Goal: Task Accomplishment & Management: Manage account settings

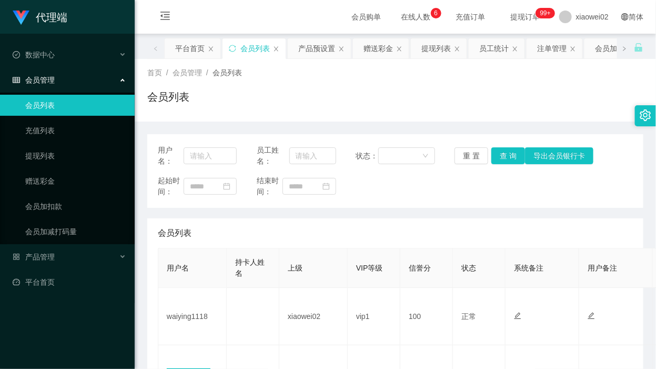
scroll to position [66, 0]
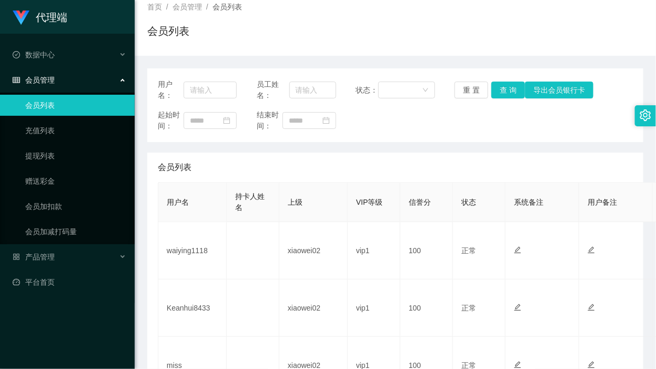
click at [403, 163] on div "会员列表" at bounding box center [395, 167] width 475 height 29
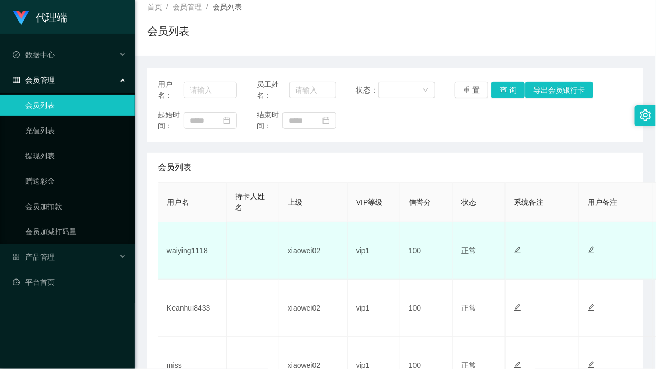
click at [200, 252] on td "waiying1118" at bounding box center [192, 250] width 68 height 57
copy td "waiying1118"
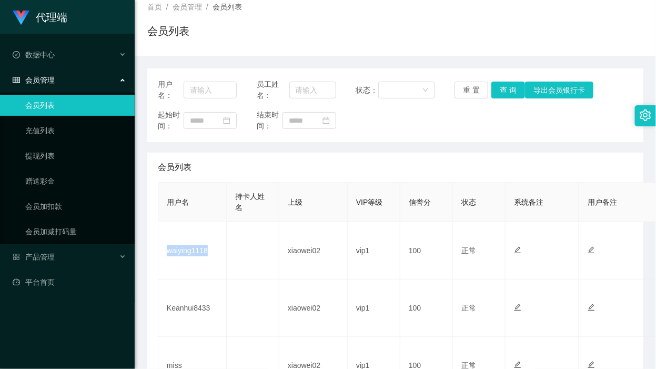
click at [415, 129] on div "起始时间： 结束时间：" at bounding box center [395, 120] width 475 height 22
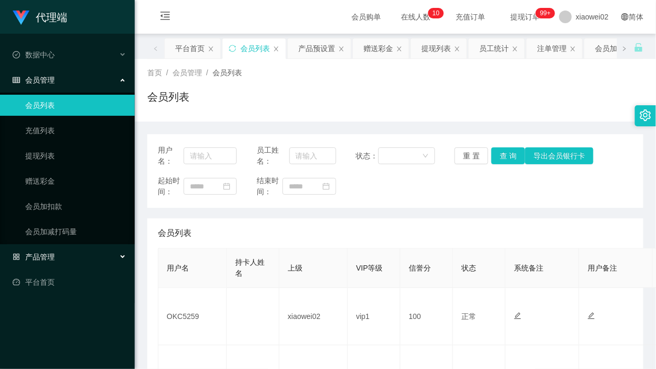
click at [58, 255] on div "产品管理" at bounding box center [67, 256] width 135 height 21
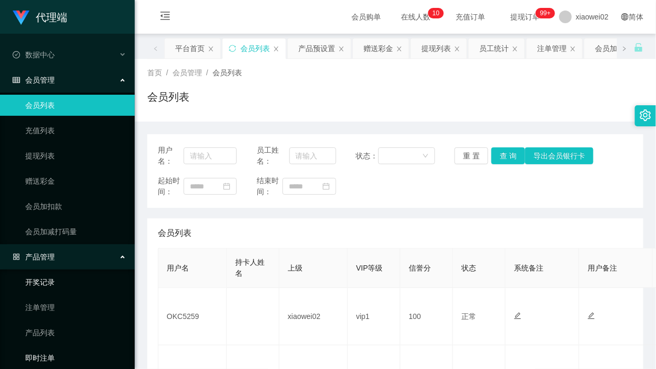
scroll to position [61, 0]
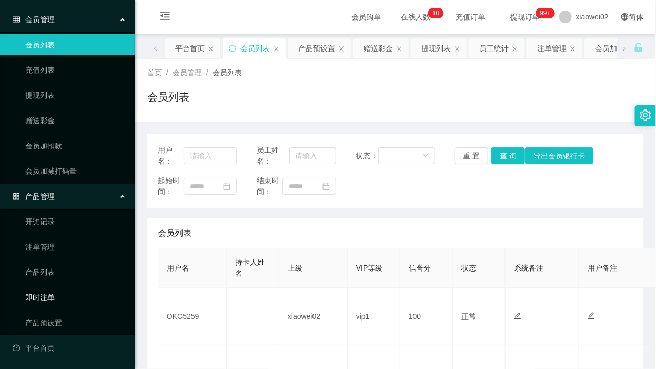
click at [51, 313] on link "产品预设置" at bounding box center [75, 322] width 101 height 21
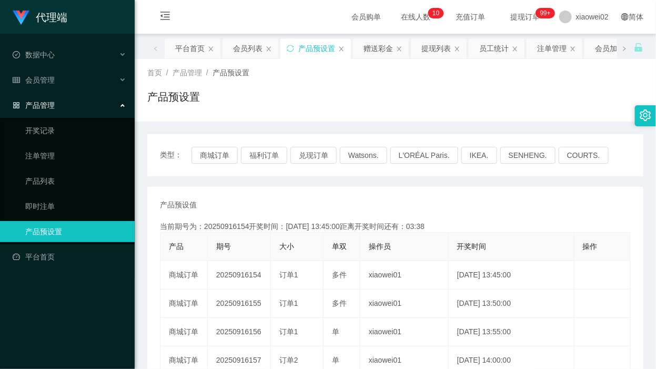
scroll to position [132, 0]
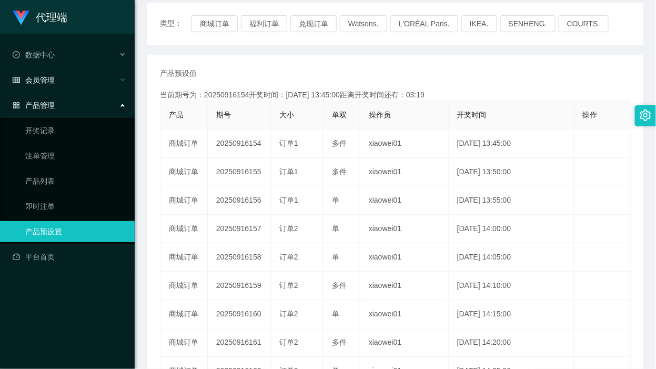
click at [79, 77] on div "会员管理" at bounding box center [67, 79] width 135 height 21
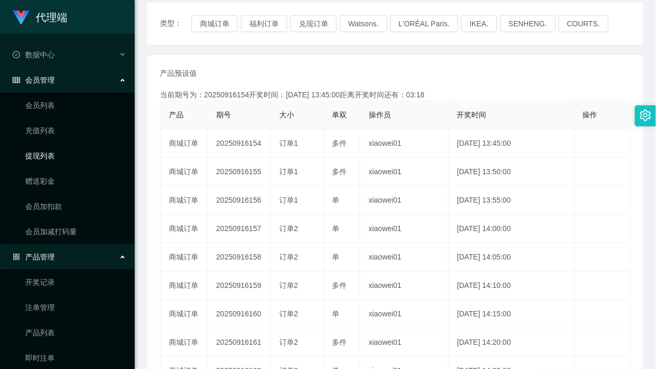
click at [62, 164] on link "提现列表" at bounding box center [75, 155] width 101 height 21
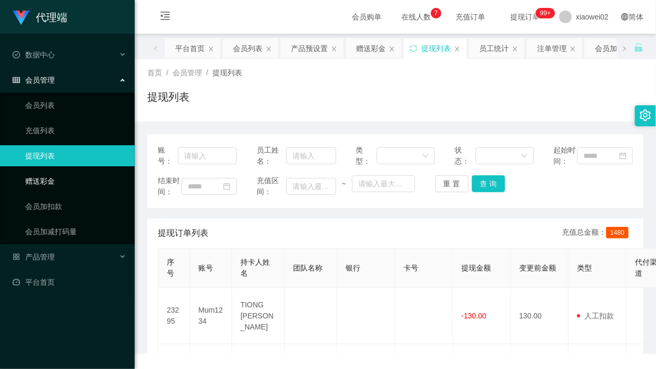
click at [54, 177] on link "赠送彩金" at bounding box center [75, 181] width 101 height 21
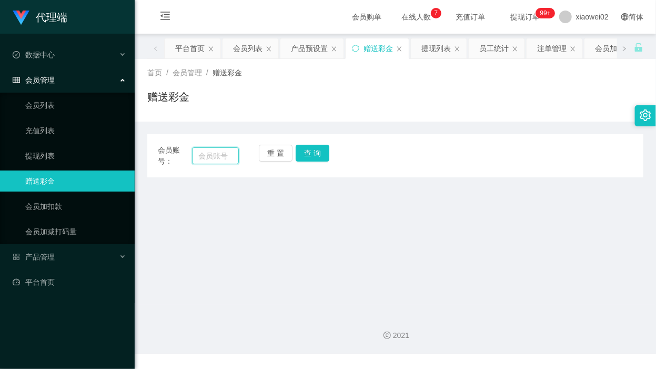
drag, startPoint x: 199, startPoint y: 156, endPoint x: 243, endPoint y: 158, distance: 44.3
click at [199, 156] on input "text" at bounding box center [215, 155] width 47 height 17
paste input "waiying1118"
type input "waiying1118"
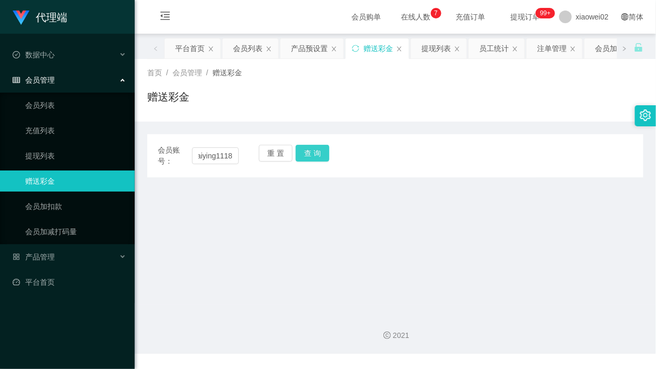
click at [307, 149] on button "查 询" at bounding box center [313, 153] width 34 height 17
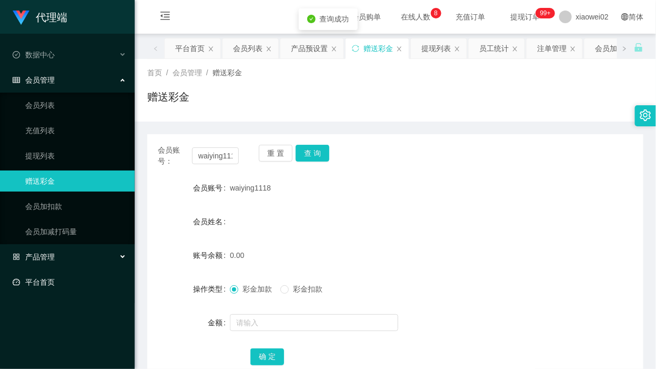
drag, startPoint x: 58, startPoint y: 276, endPoint x: 74, endPoint y: 277, distance: 15.3
click at [58, 277] on link "平台首页" at bounding box center [70, 282] width 114 height 21
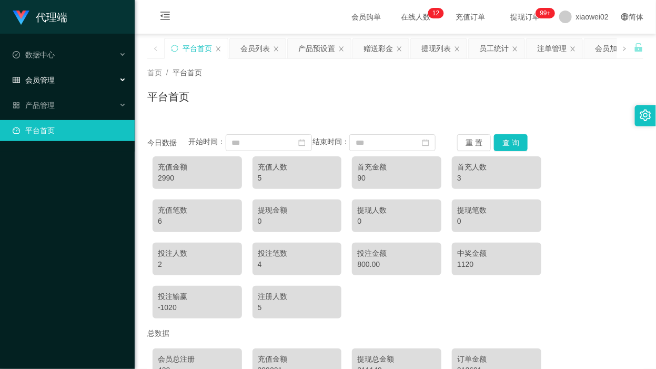
click at [72, 77] on div "会员管理" at bounding box center [67, 79] width 135 height 21
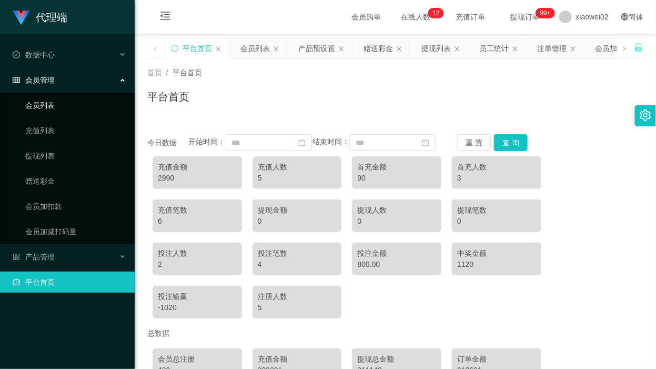
click at [58, 101] on link "会员列表" at bounding box center [75, 105] width 101 height 21
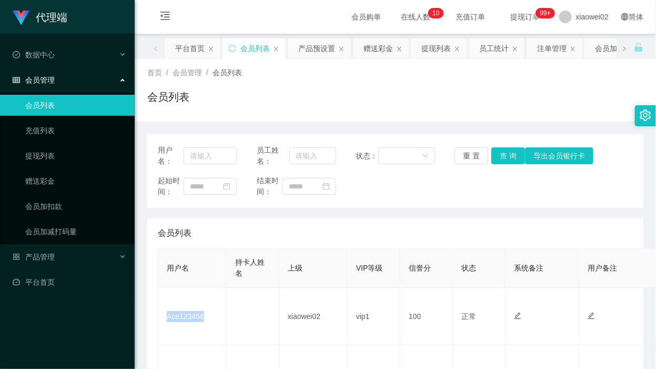
scroll to position [66, 0]
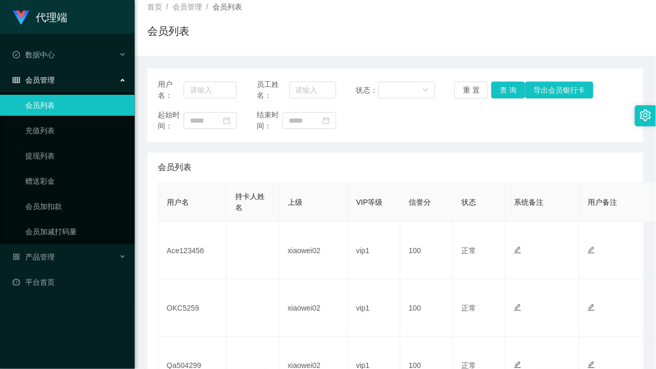
click at [469, 27] on div "会员列表" at bounding box center [395, 35] width 496 height 24
click at [41, 253] on span "产品管理" at bounding box center [34, 257] width 42 height 8
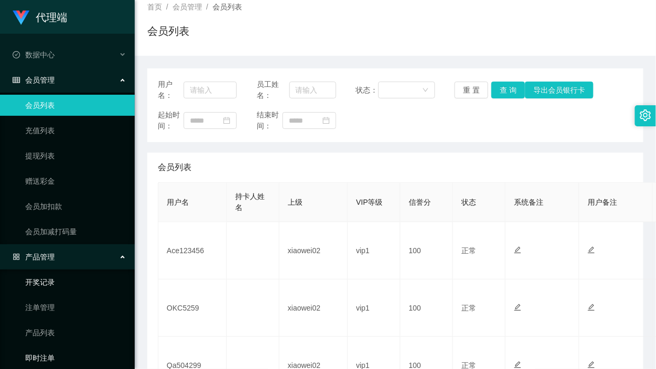
scroll to position [61, 0]
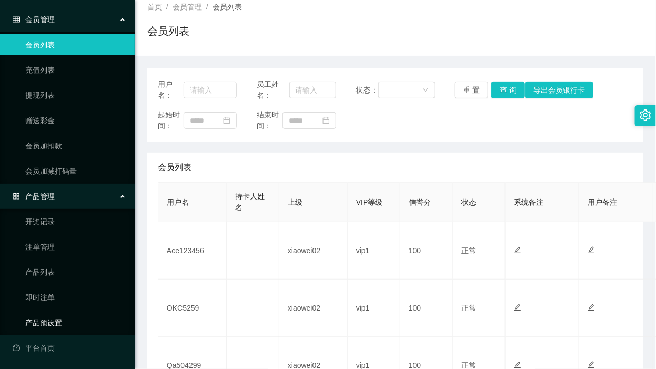
drag, startPoint x: 58, startPoint y: 325, endPoint x: 38, endPoint y: 217, distance: 109.8
click at [58, 324] on link "产品预设置" at bounding box center [75, 322] width 101 height 21
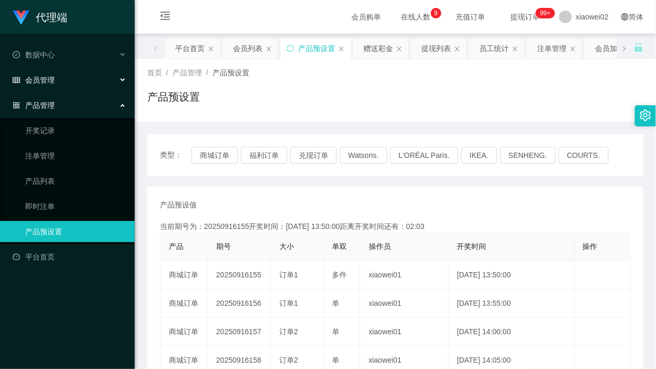
click at [77, 78] on div "会员管理" at bounding box center [67, 79] width 135 height 21
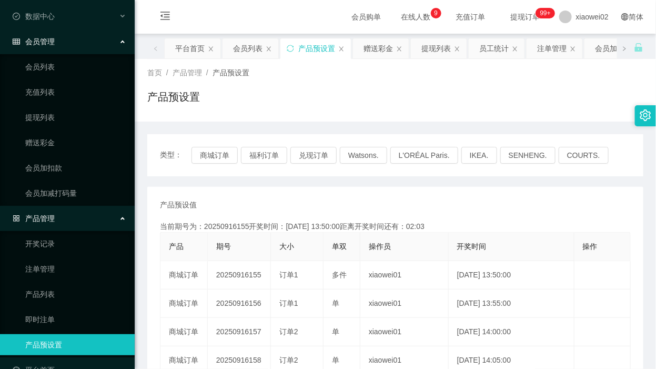
scroll to position [61, 0]
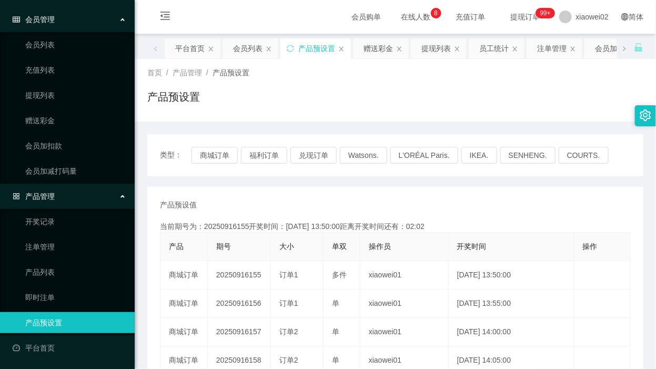
click at [65, 106] on ul "会员列表 充值列表 提现列表 赠送彩金 会员加扣款 会员加减打码量" at bounding box center [67, 108] width 135 height 152
drag, startPoint x: 32, startPoint y: 97, endPoint x: 46, endPoint y: 49, distance: 50.5
click at [33, 97] on link "提现列表" at bounding box center [75, 95] width 101 height 21
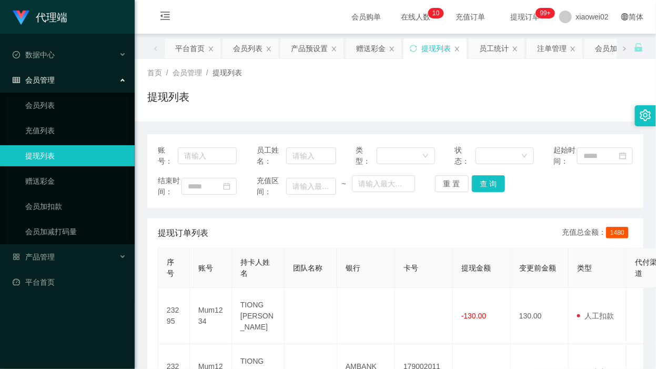
scroll to position [66, 0]
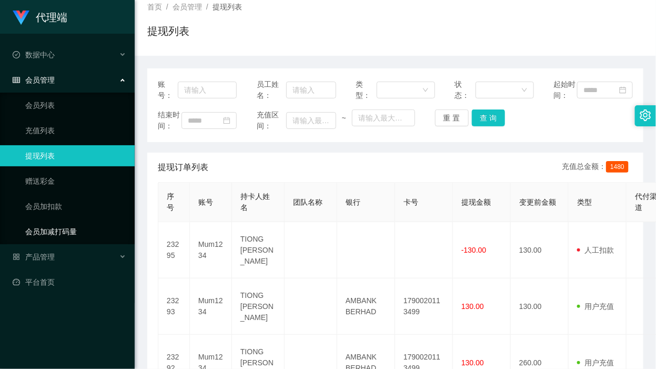
click at [43, 237] on link "会员加减打码量" at bounding box center [75, 231] width 101 height 21
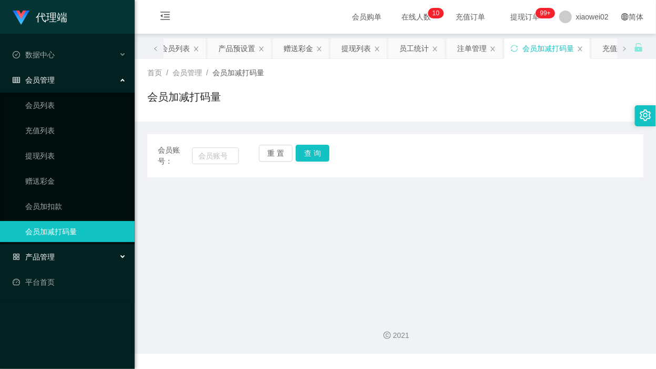
click at [45, 255] on span "产品管理" at bounding box center [34, 257] width 42 height 8
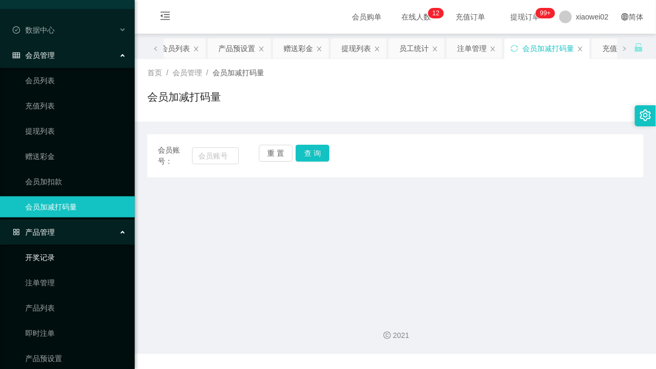
scroll to position [61, 0]
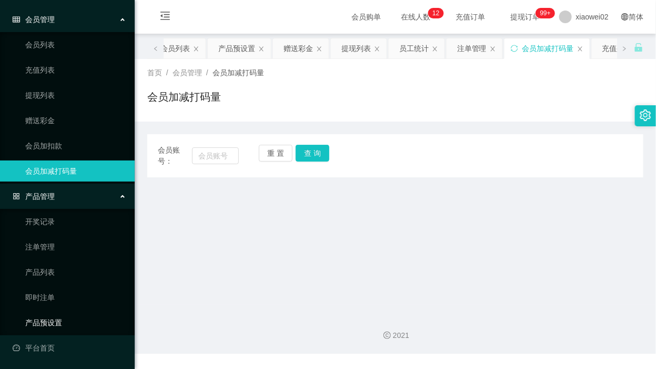
click at [54, 327] on link "产品预设置" at bounding box center [75, 322] width 101 height 21
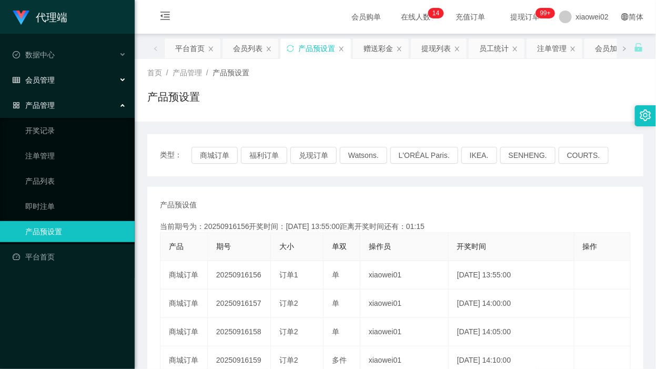
click at [75, 79] on div "会员管理" at bounding box center [67, 79] width 135 height 21
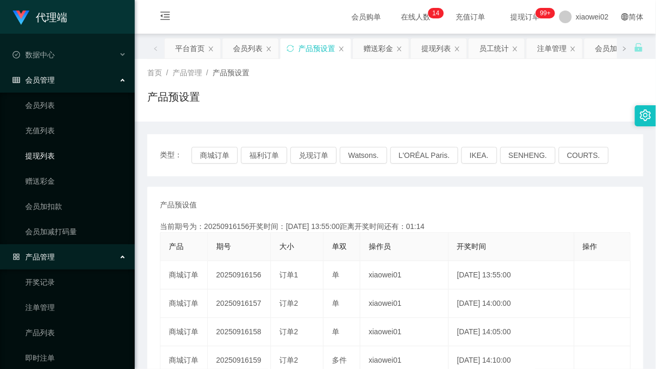
click at [77, 155] on link "提现列表" at bounding box center [75, 155] width 101 height 21
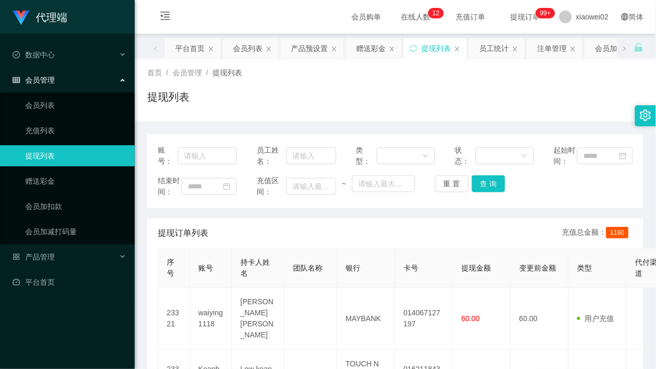
scroll to position [132, 0]
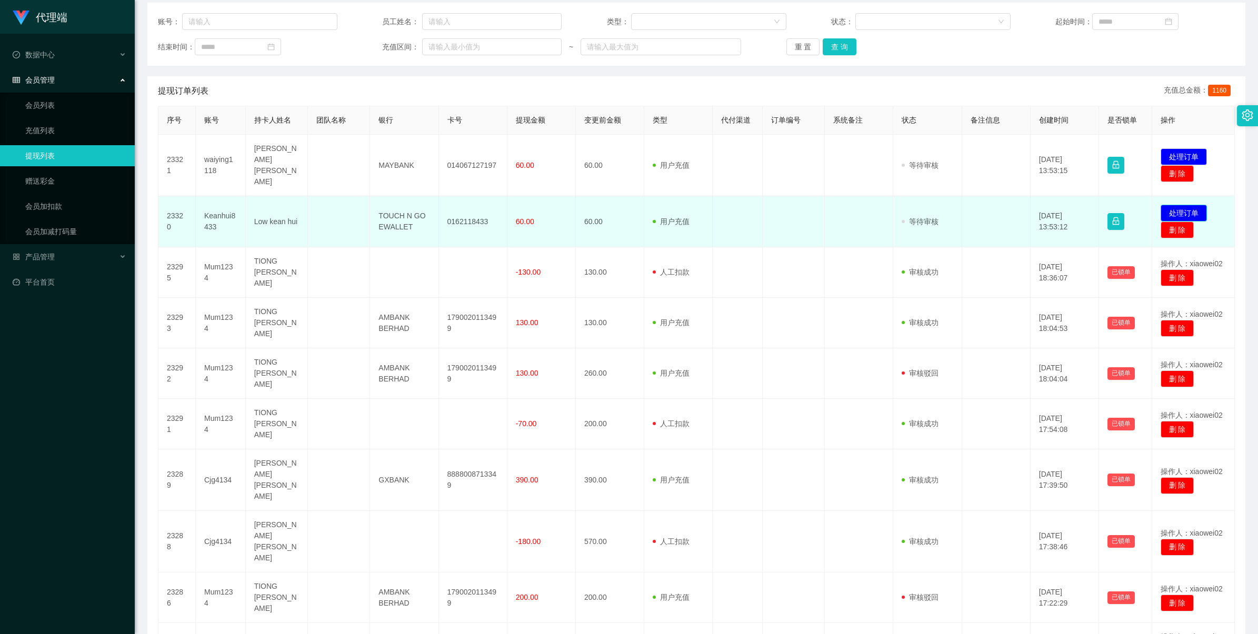
click at [656, 205] on button "处理订单" at bounding box center [1183, 213] width 46 height 17
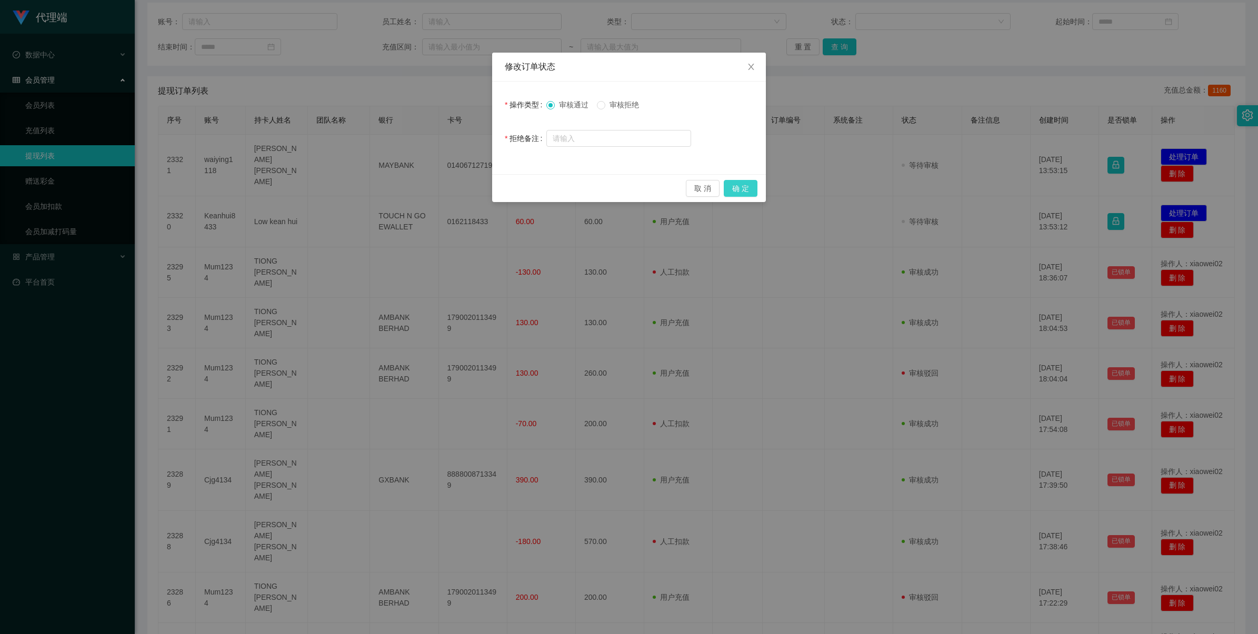
click at [656, 186] on button "确 定" at bounding box center [741, 188] width 34 height 17
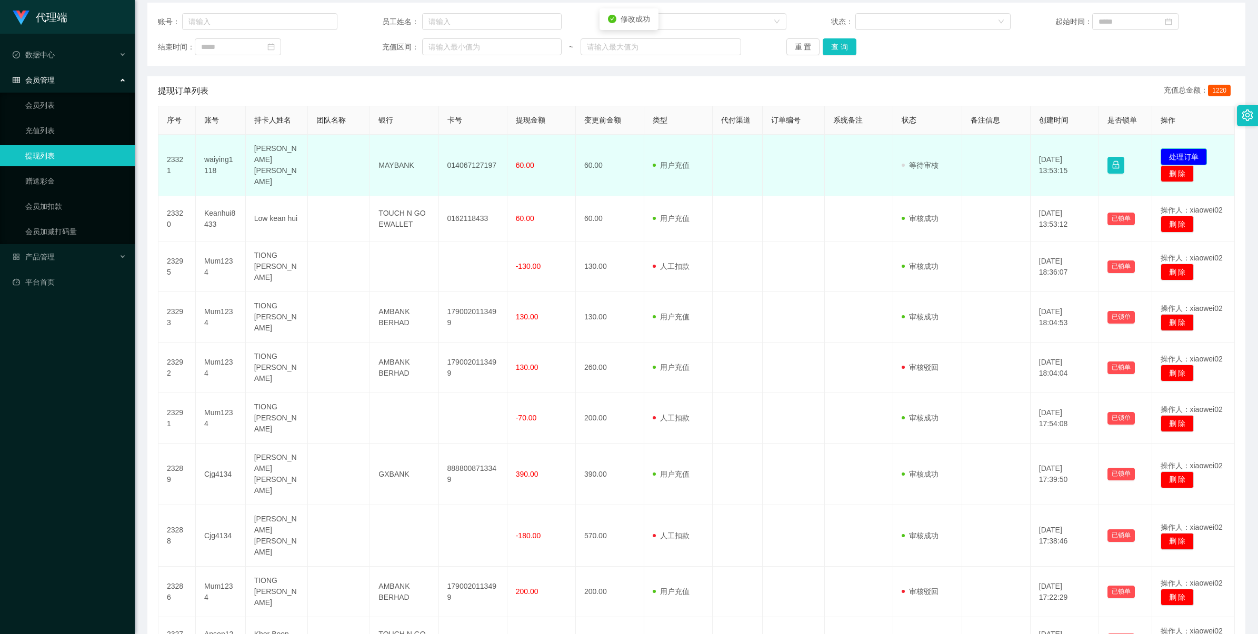
click at [656, 151] on button "处理订单" at bounding box center [1183, 156] width 46 height 17
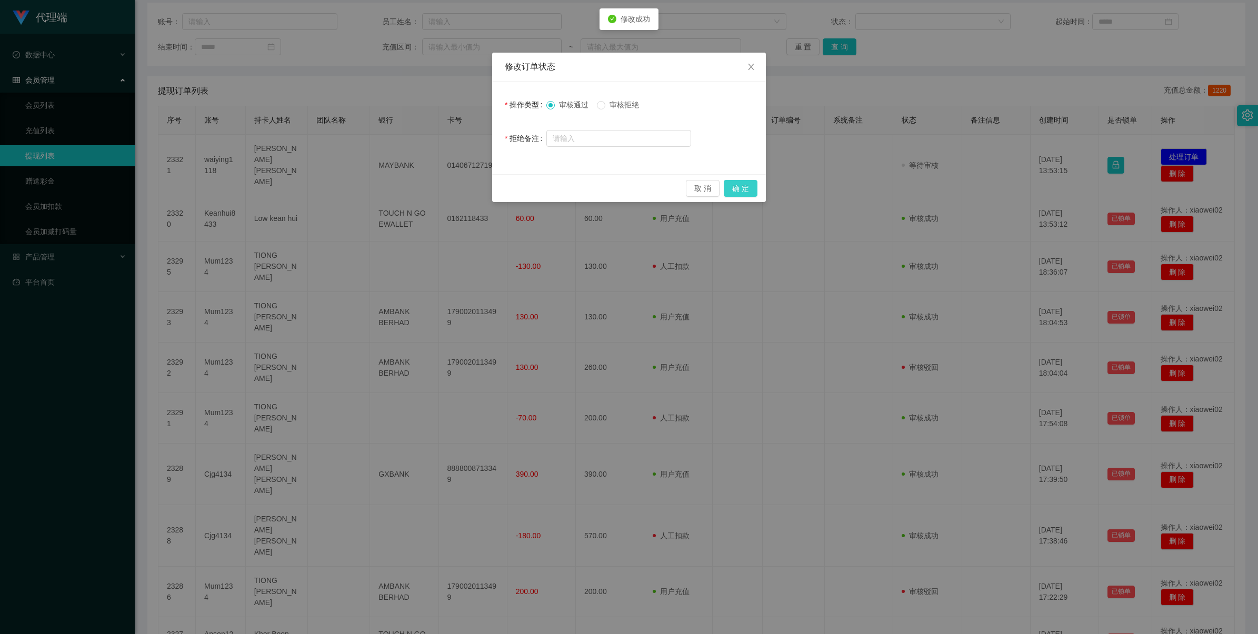
click at [656, 183] on button "确 定" at bounding box center [741, 188] width 34 height 17
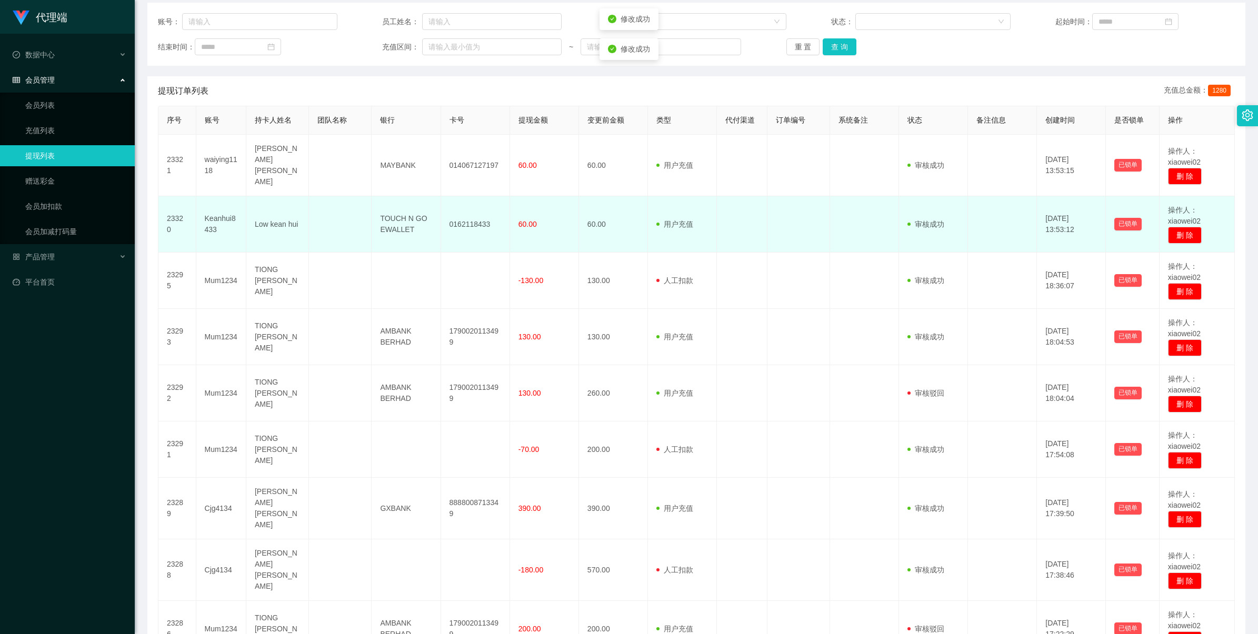
click at [470, 212] on td "0162118433" at bounding box center [475, 224] width 69 height 56
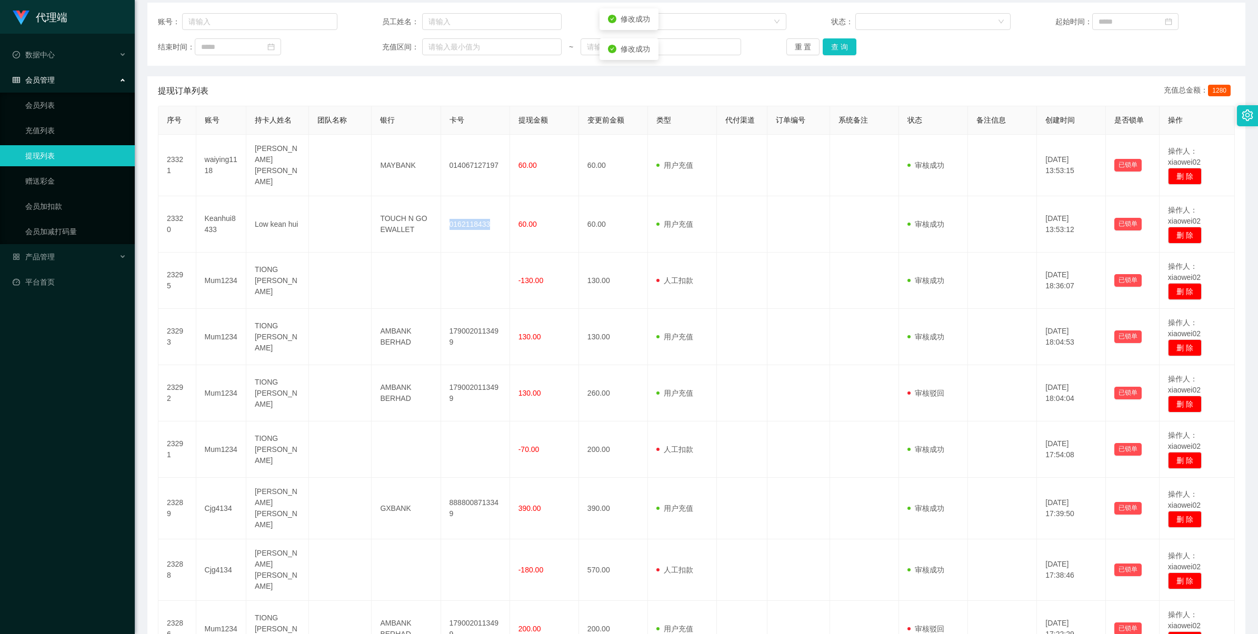
copy td "0162118433"
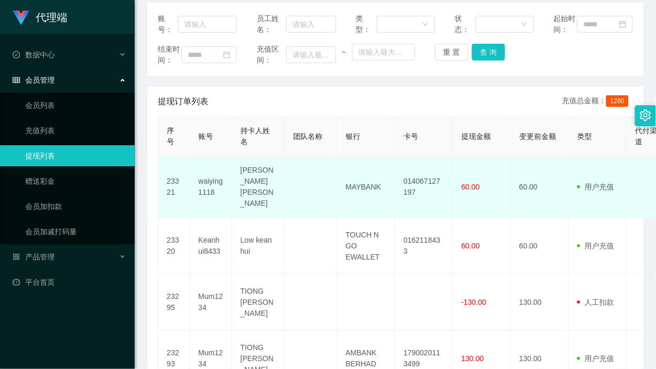
click at [413, 198] on td "014067127197" at bounding box center [424, 187] width 58 height 62
copy td "014067127197"
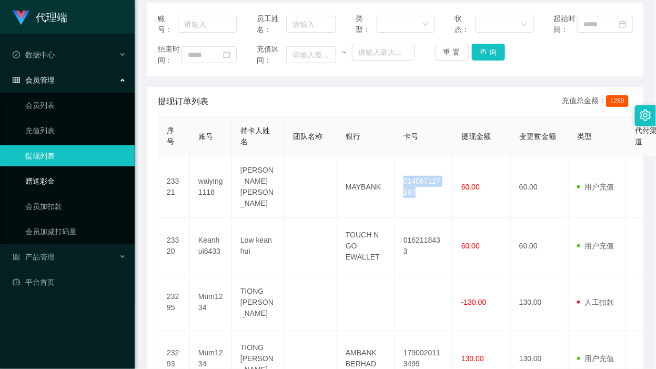
click at [82, 182] on link "赠送彩金" at bounding box center [75, 181] width 101 height 21
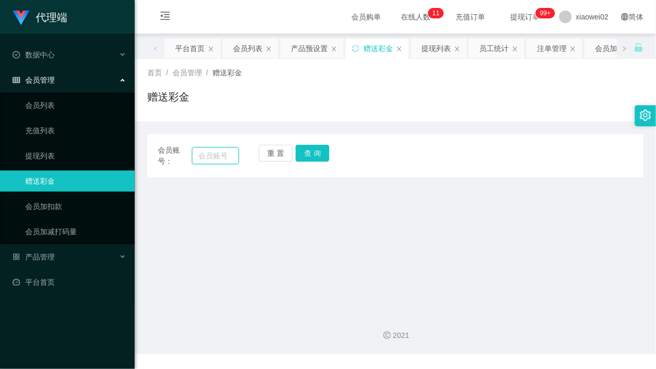
drag, startPoint x: 199, startPoint y: 153, endPoint x: 212, endPoint y: 153, distance: 13.2
click at [202, 153] on input "text" at bounding box center [215, 155] width 47 height 17
paste input "Ace123456"
type input "Ace123456"
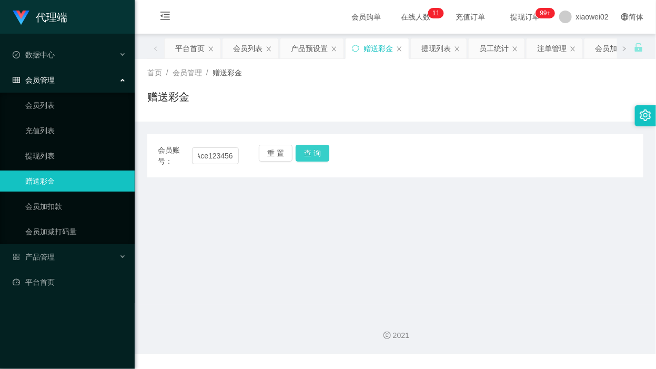
click at [303, 152] on button "查 询" at bounding box center [313, 153] width 34 height 17
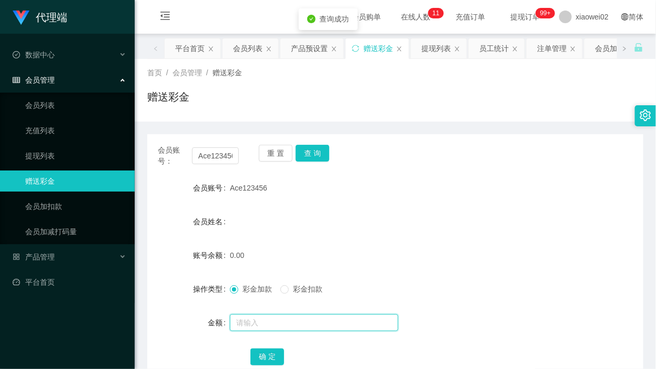
click at [266, 328] on input "text" at bounding box center [314, 322] width 168 height 17
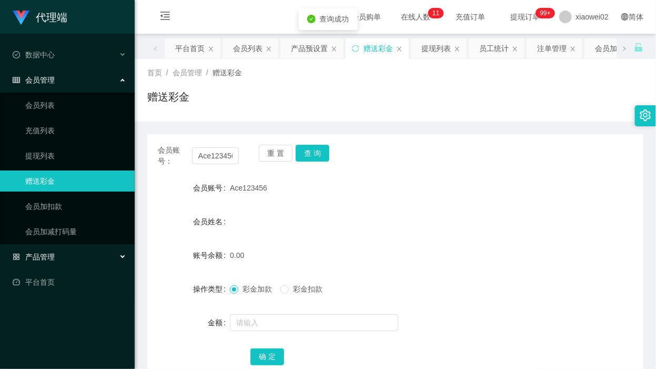
click at [70, 264] on div "产品管理" at bounding box center [67, 256] width 135 height 21
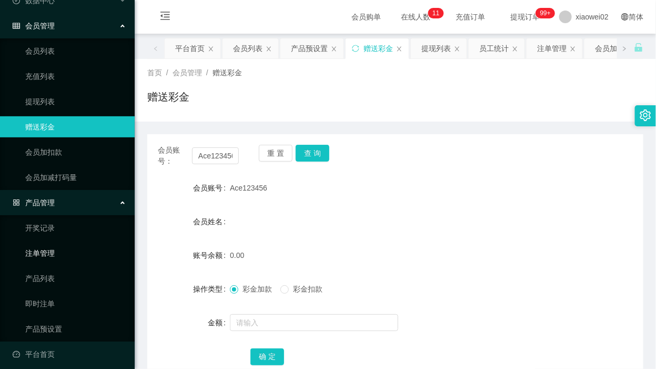
scroll to position [61, 0]
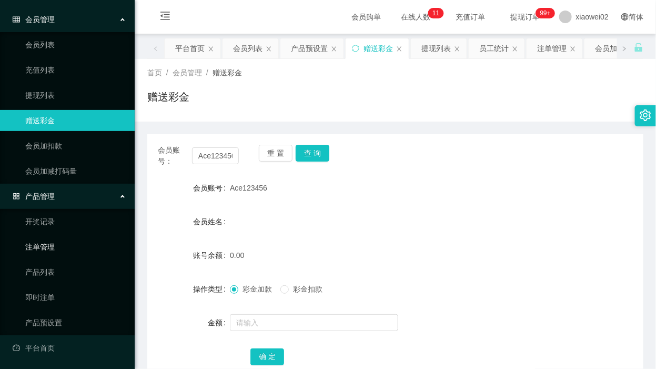
click at [75, 237] on link "注单管理" at bounding box center [75, 246] width 101 height 21
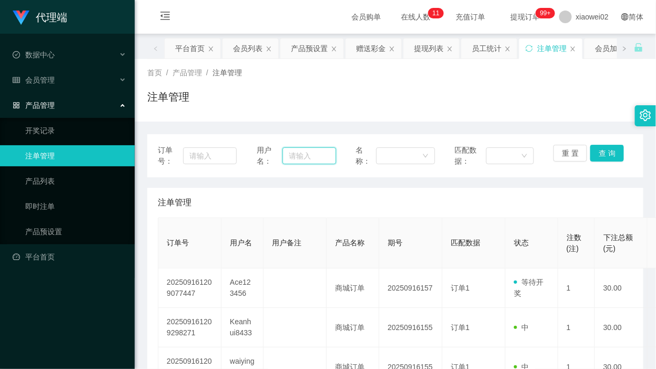
drag, startPoint x: 284, startPoint y: 159, endPoint x: 345, endPoint y: 161, distance: 60.5
click at [284, 159] on input "text" at bounding box center [309, 155] width 53 height 17
paste input "Ace123456"
type input "Ace123456"
click at [600, 146] on button "查 询" at bounding box center [607, 153] width 34 height 17
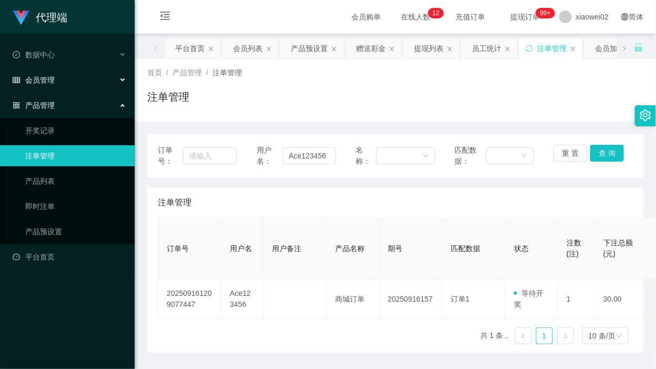
click at [79, 83] on div "会员管理" at bounding box center [67, 79] width 135 height 21
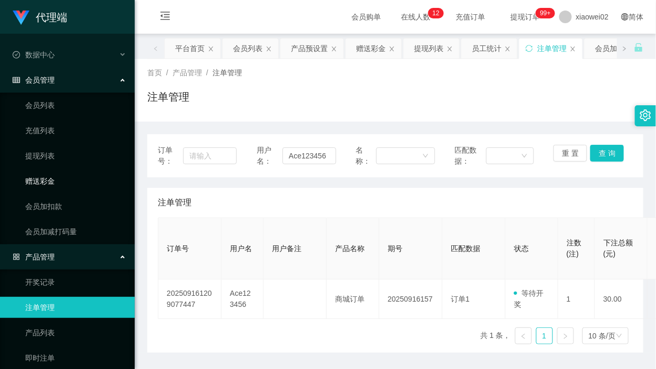
click at [58, 183] on link "赠送彩金" at bounding box center [75, 181] width 101 height 21
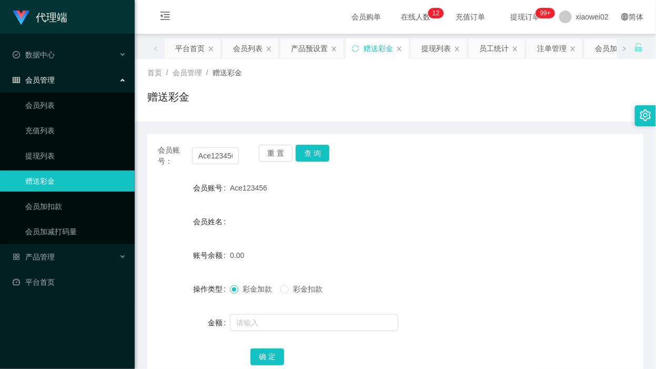
drag, startPoint x: 284, startPoint y: 164, endPoint x: 264, endPoint y: 163, distance: 20.5
click at [283, 164] on div "重 置 查 询" at bounding box center [299, 156] width 81 height 22
click at [265, 155] on button "重 置" at bounding box center [276, 153] width 34 height 17
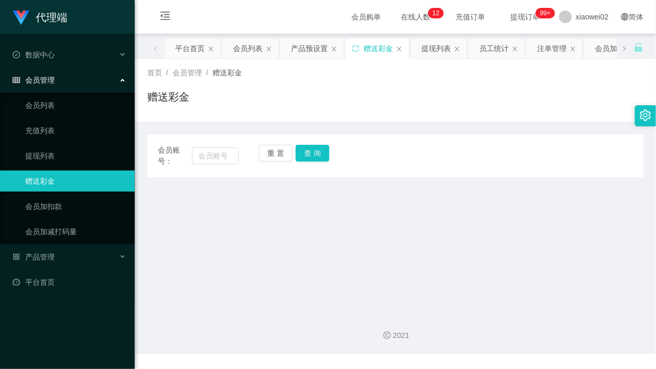
click at [202, 165] on div "会员账号：" at bounding box center [198, 156] width 81 height 22
click at [232, 161] on input "text" at bounding box center [215, 155] width 47 height 17
paste input "Ace123456"
type input "Ace123456"
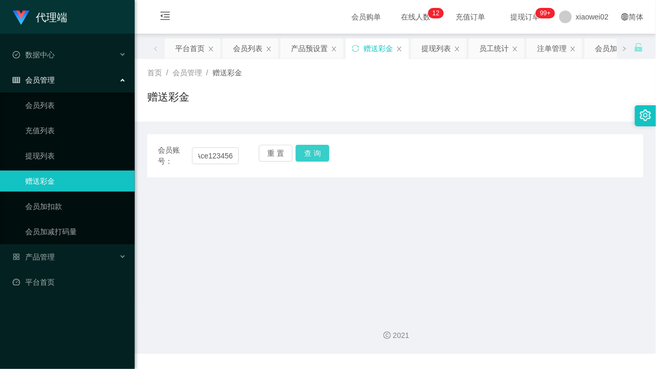
drag, startPoint x: 295, startPoint y: 155, endPoint x: 296, endPoint y: 182, distance: 26.9
click at [296, 155] on button "查 询" at bounding box center [313, 153] width 34 height 17
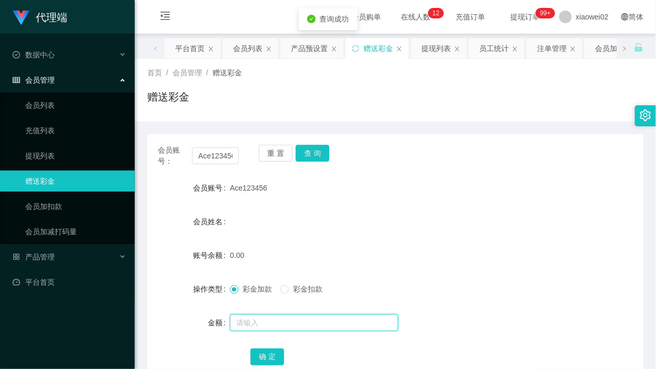
click at [283, 320] on input "text" at bounding box center [314, 322] width 168 height 17
type input "60"
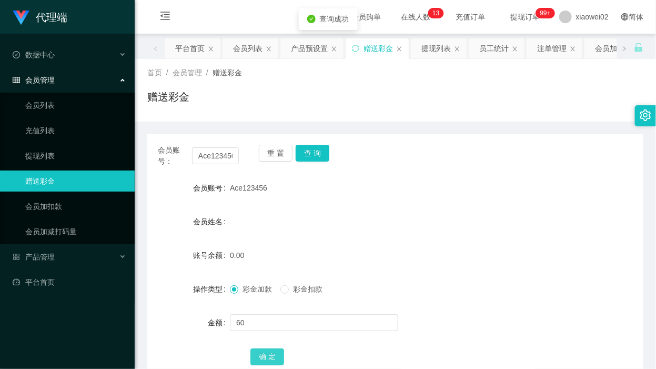
drag, startPoint x: 274, startPoint y: 352, endPoint x: 309, endPoint y: 301, distance: 61.3
click at [274, 352] on button "确 定" at bounding box center [267, 356] width 34 height 17
click at [52, 162] on link "提现列表" at bounding box center [75, 155] width 101 height 21
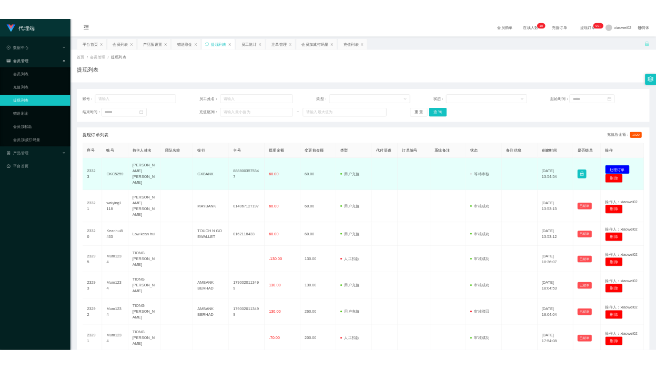
scroll to position [66, 0]
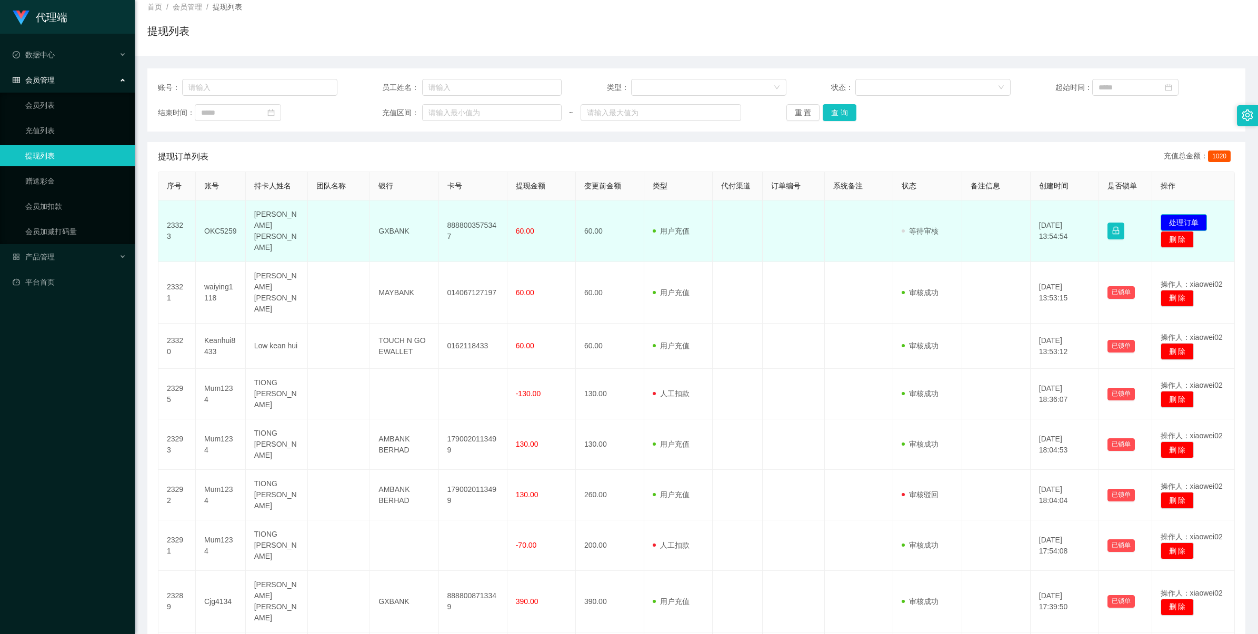
click at [1173, 221] on button "处理订单" at bounding box center [1183, 222] width 46 height 17
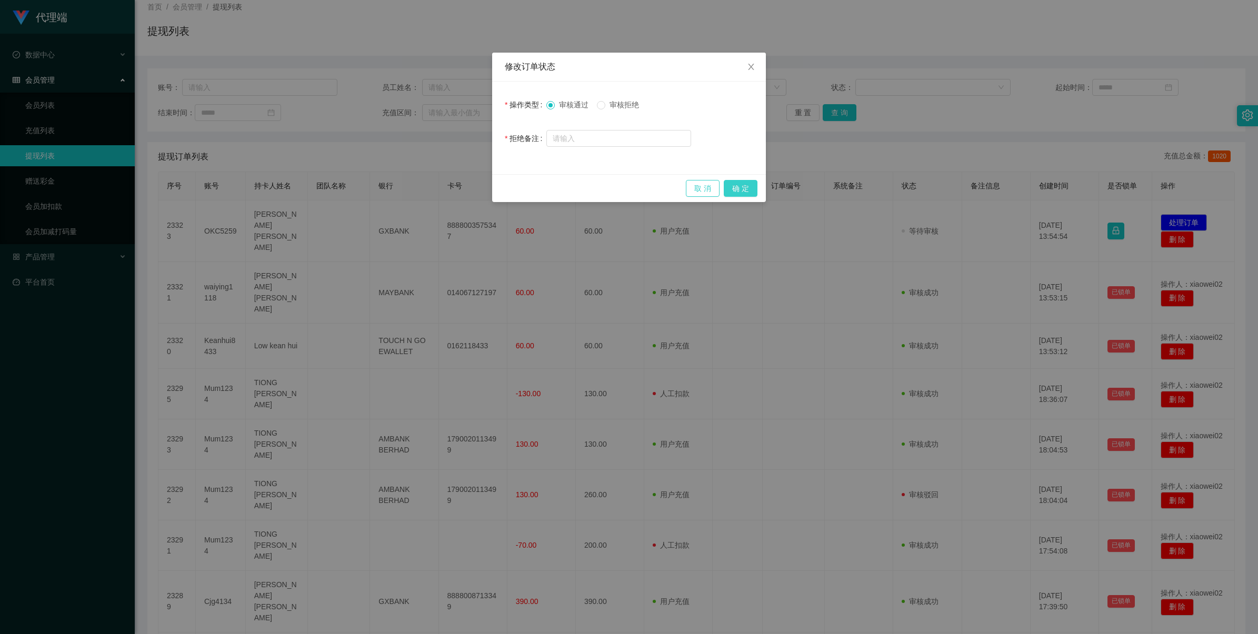
drag, startPoint x: 745, startPoint y: 188, endPoint x: 695, endPoint y: 191, distance: 49.6
click at [745, 188] on button "确 定" at bounding box center [741, 188] width 34 height 17
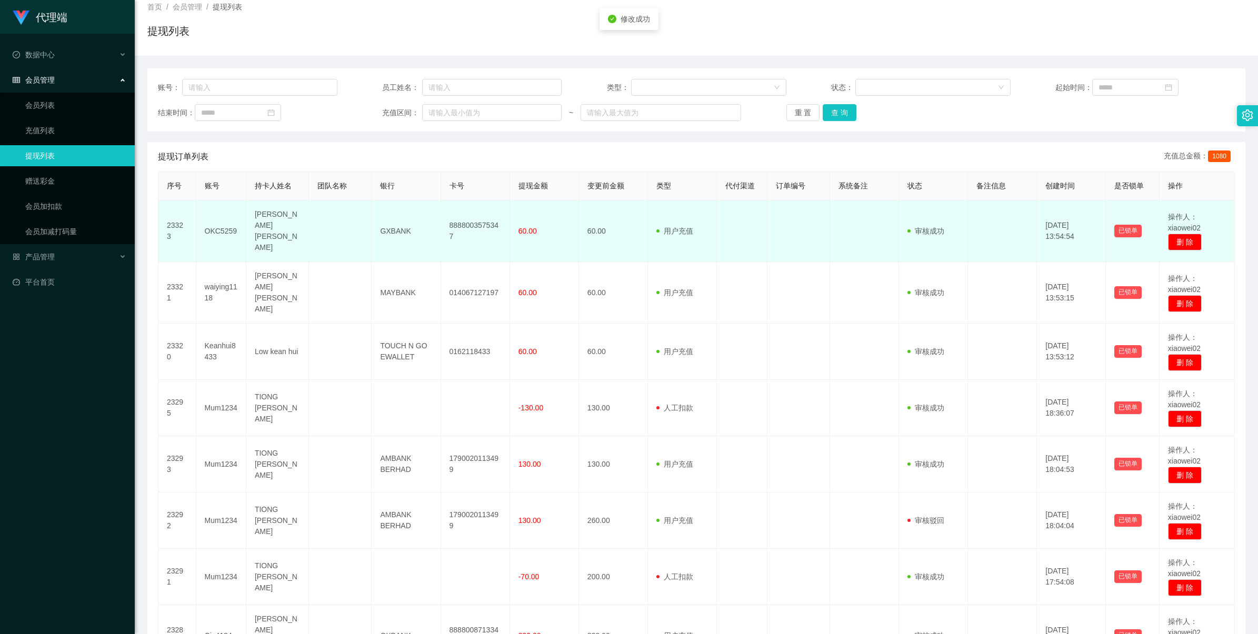
click at [457, 220] on td "8888003575347" at bounding box center [475, 232] width 69 height 62
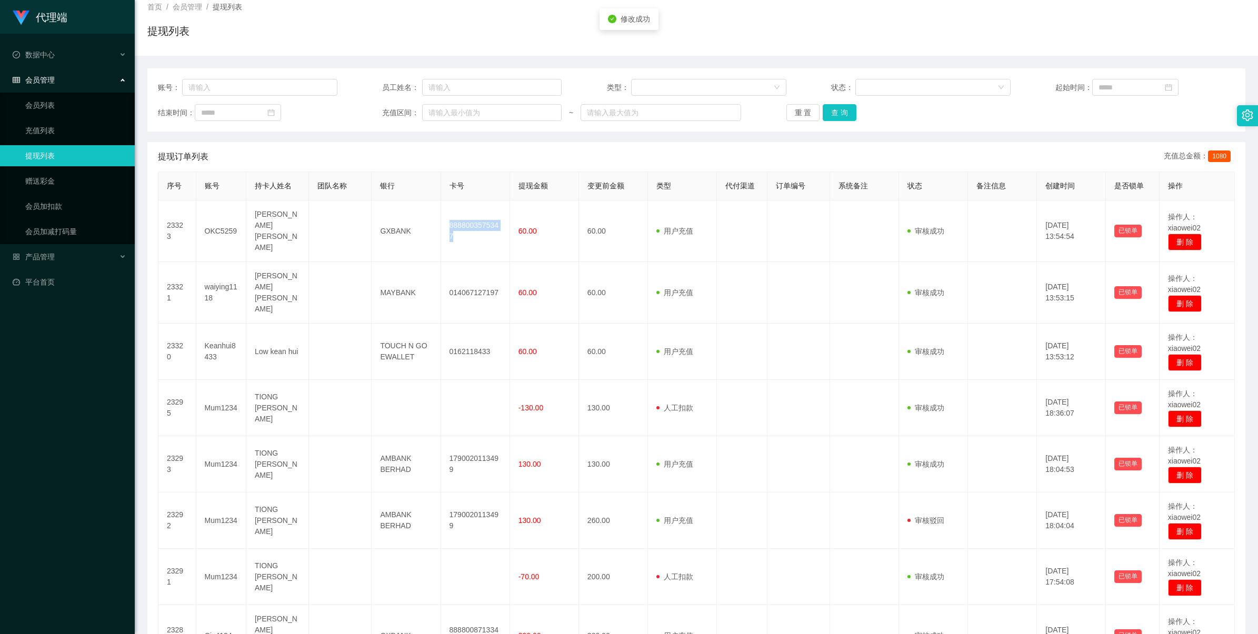
copy td "8888003575347"
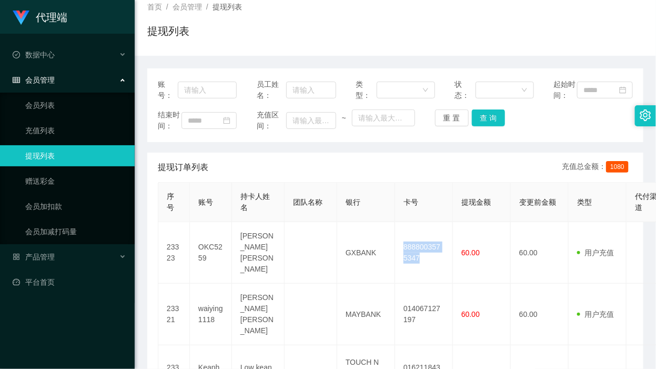
click at [54, 145] on link "提现列表" at bounding box center [75, 155] width 101 height 21
click at [45, 157] on link "提现列表" at bounding box center [75, 155] width 101 height 21
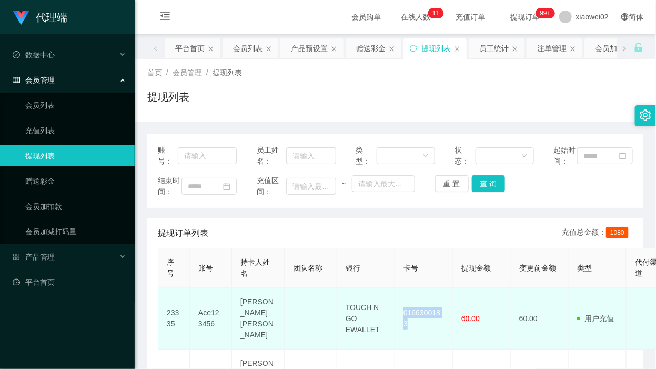
drag, startPoint x: 0, startPoint y: 0, endPoint x: 421, endPoint y: 246, distance: 487.8
click at [421, 288] on td "0166300183" at bounding box center [424, 319] width 58 height 62
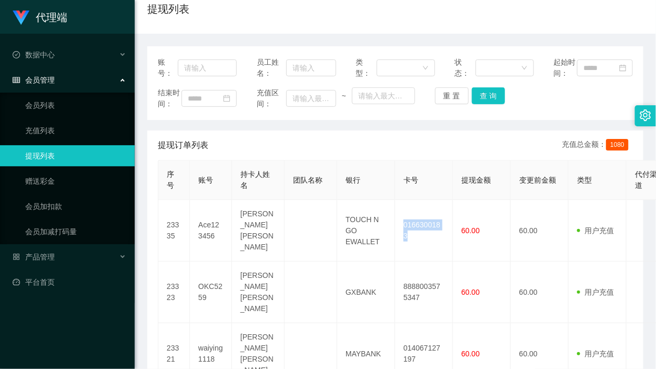
copy td "0166300183"
drag, startPoint x: 470, startPoint y: 197, endPoint x: 338, endPoint y: 191, distance: 131.7
click at [469, 184] on span "提现金额" at bounding box center [476, 180] width 29 height 8
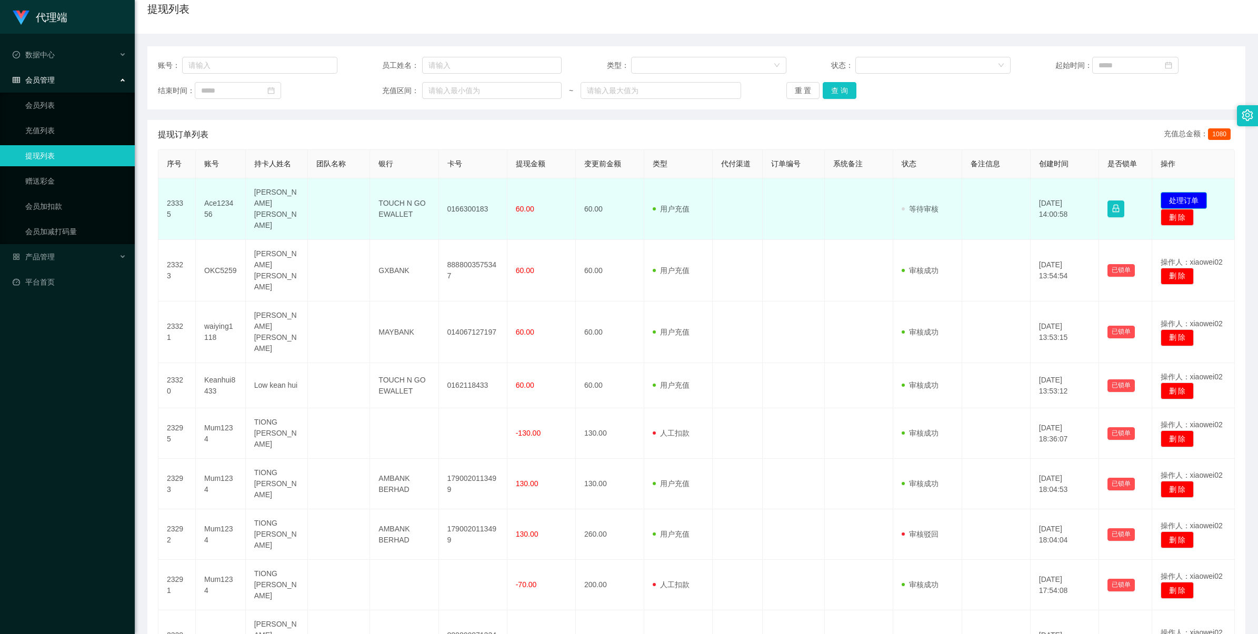
click at [656, 198] on button "处理订单" at bounding box center [1183, 200] width 46 height 17
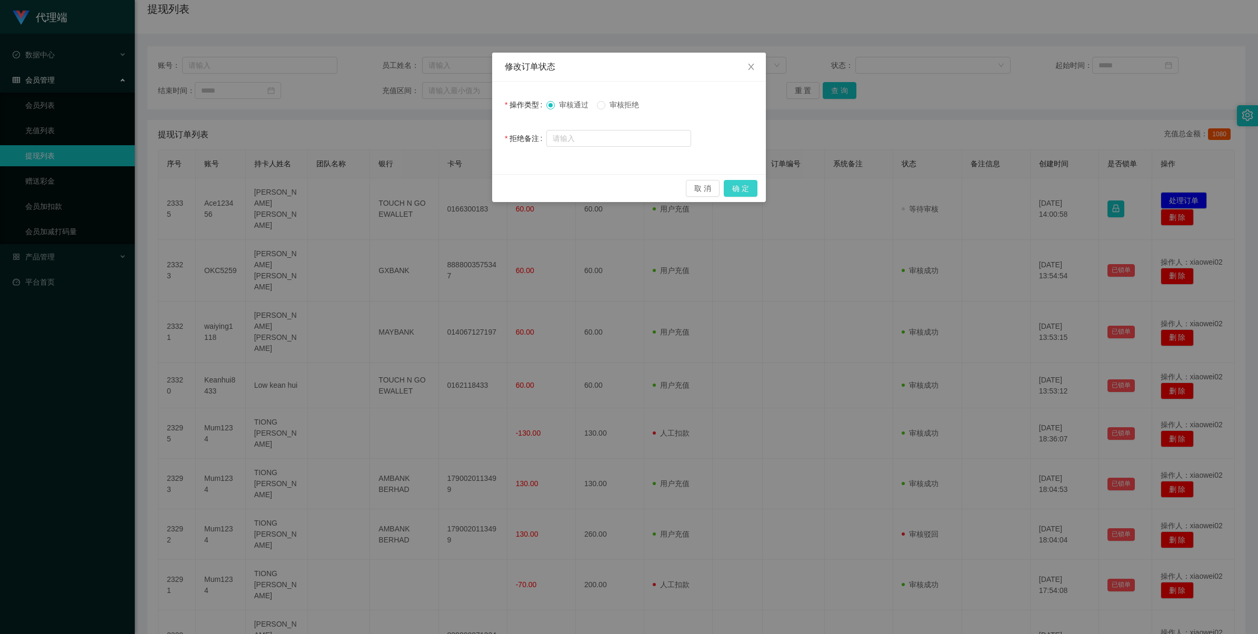
click at [656, 191] on button "确 定" at bounding box center [741, 188] width 34 height 17
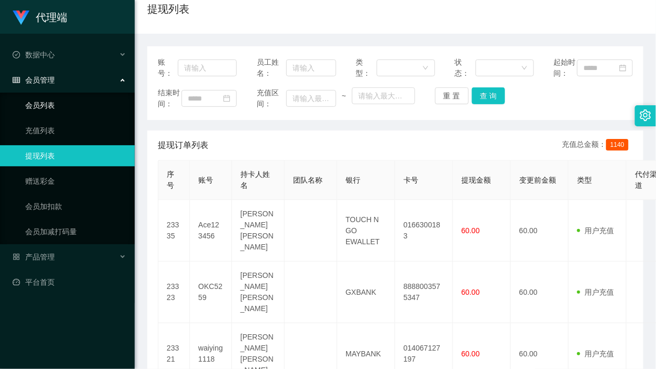
click at [52, 103] on link "会员列表" at bounding box center [75, 105] width 101 height 21
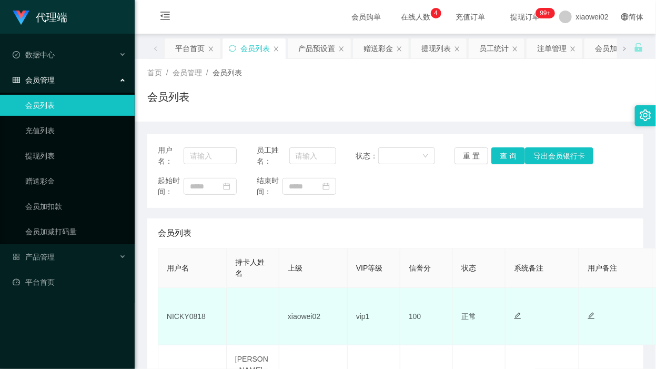
click at [193, 320] on td "NICKY0818" at bounding box center [192, 316] width 68 height 57
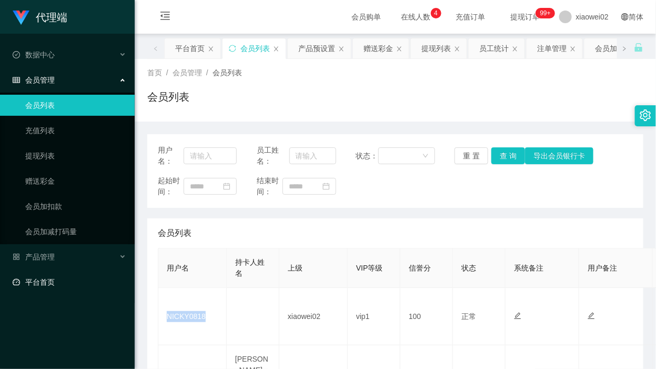
copy td "NICKY0818"
click at [66, 280] on link "平台首页" at bounding box center [70, 282] width 114 height 21
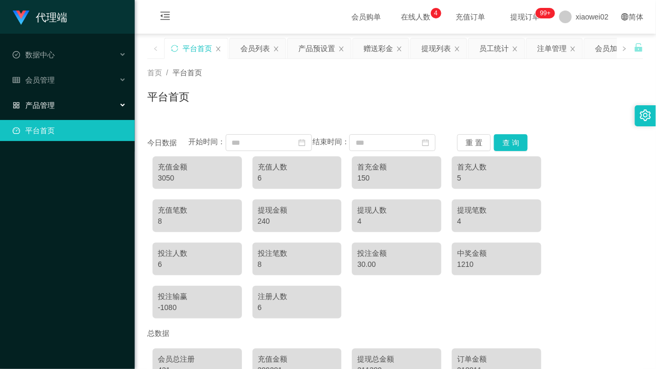
click at [92, 114] on div "产品管理" at bounding box center [67, 105] width 135 height 21
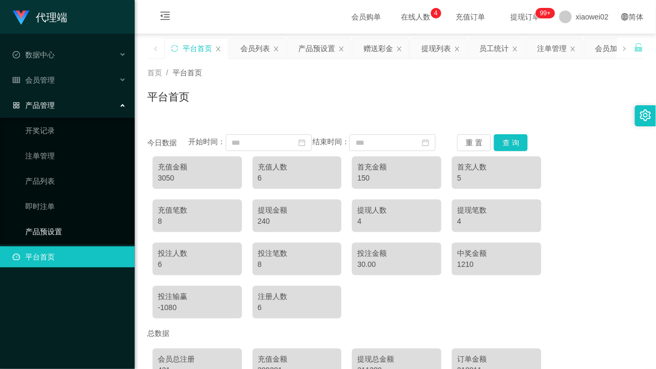
drag, startPoint x: 72, startPoint y: 224, endPoint x: 83, endPoint y: 156, distance: 69.3
click at [72, 223] on link "产品预设置" at bounding box center [75, 231] width 101 height 21
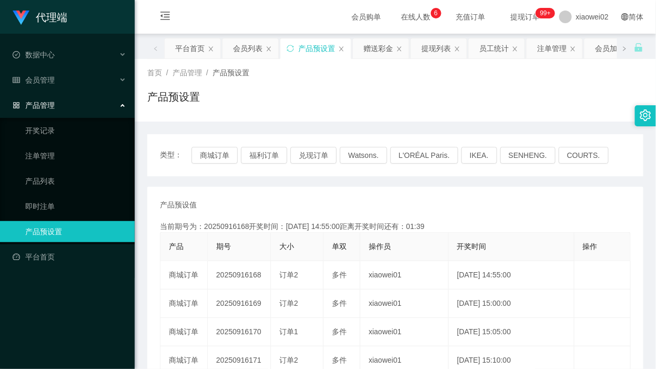
click at [37, 67] on li "数据中心" at bounding box center [67, 55] width 135 height 23
click at [51, 83] on span "会员管理" at bounding box center [34, 80] width 42 height 8
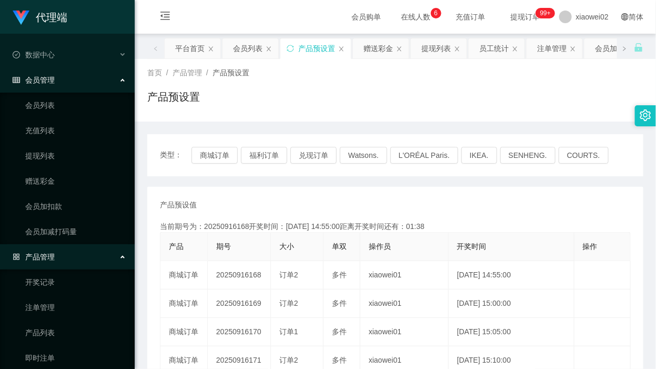
click at [48, 167] on ul "会员列表 充值列表 提现列表 赠送彩金 会员加扣款 会员加减打码量" at bounding box center [67, 169] width 135 height 152
click at [51, 159] on link "提现列表" at bounding box center [75, 155] width 101 height 21
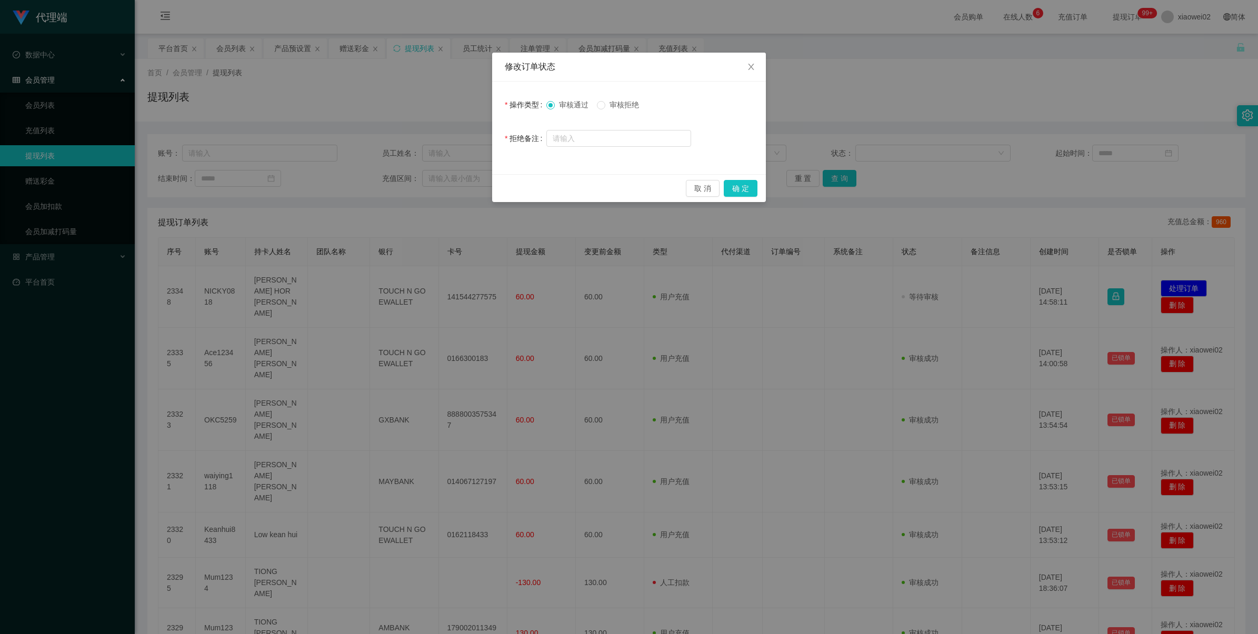
click at [722, 184] on div "取 消 确 定" at bounding box center [628, 188] width 257 height 17
click at [725, 185] on button "确 定" at bounding box center [741, 188] width 34 height 17
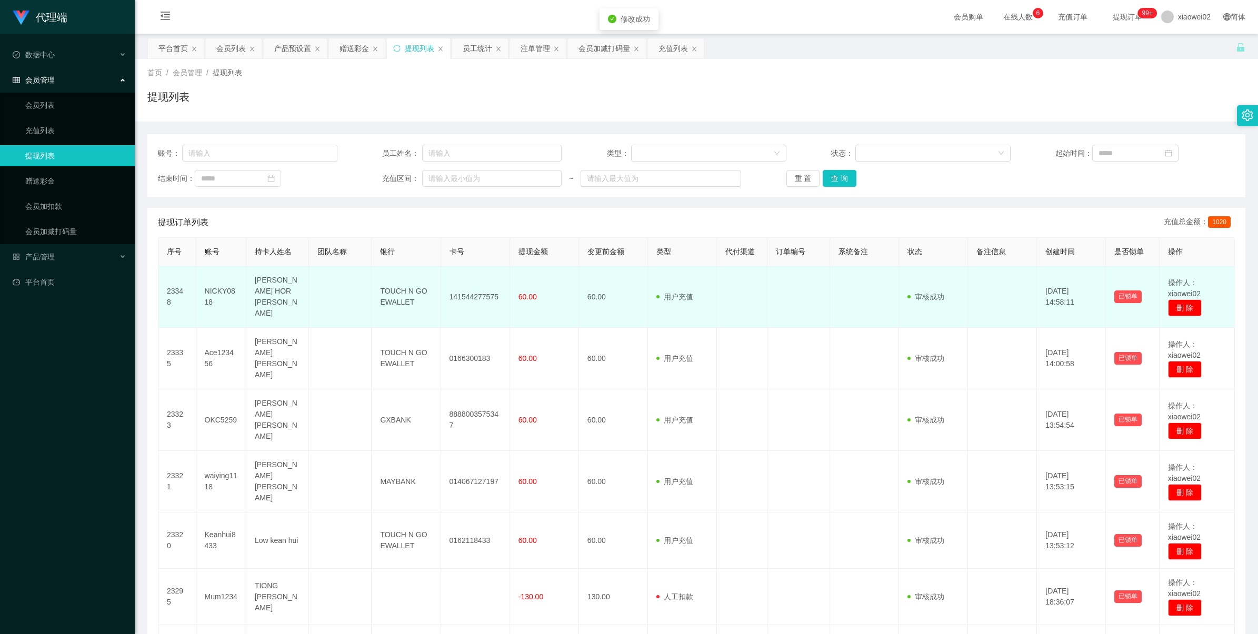
click at [482, 299] on td "141544277575" at bounding box center [475, 297] width 69 height 62
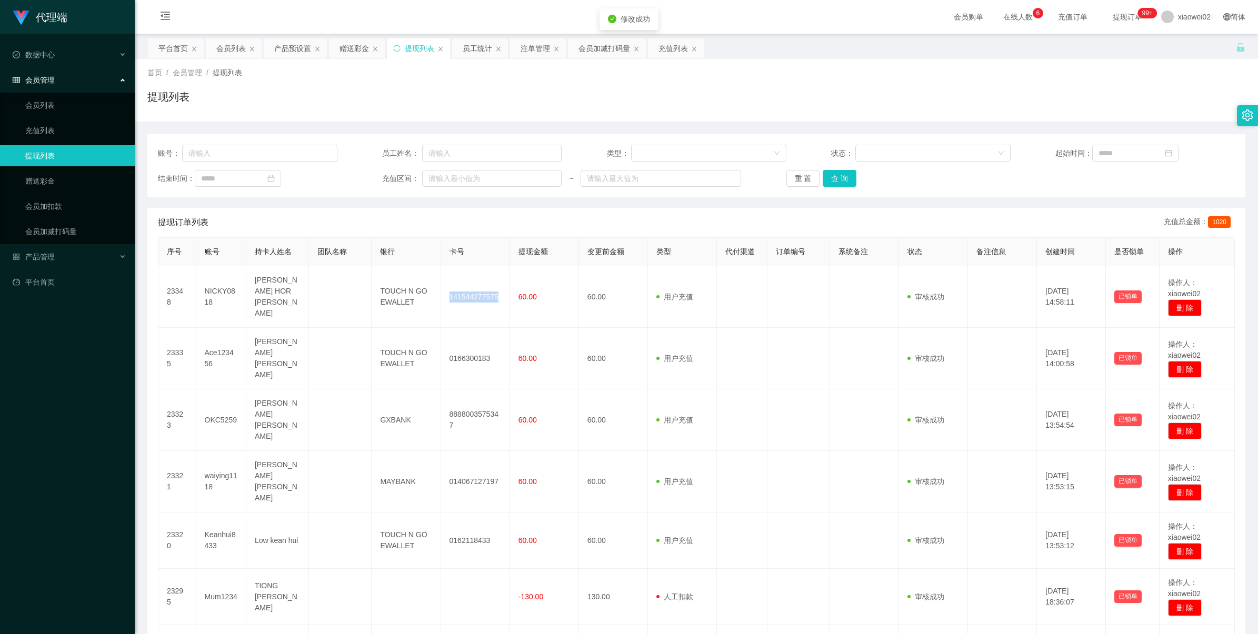
copy td "141544277575"
